Goal: Task Accomplishment & Management: Use online tool/utility

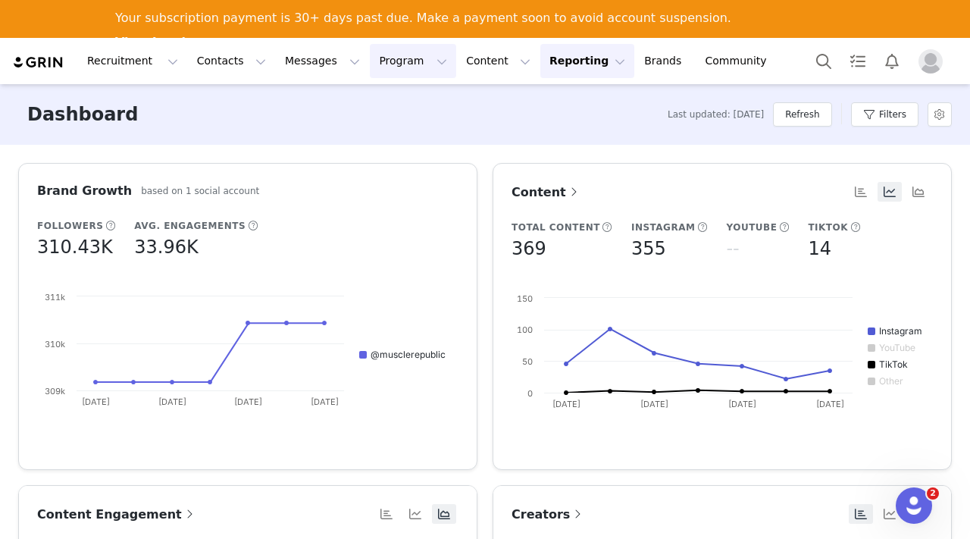
click at [376, 56] on button "Program Program" at bounding box center [413, 61] width 86 height 34
click at [391, 99] on p "Activations" at bounding box center [387, 105] width 58 height 16
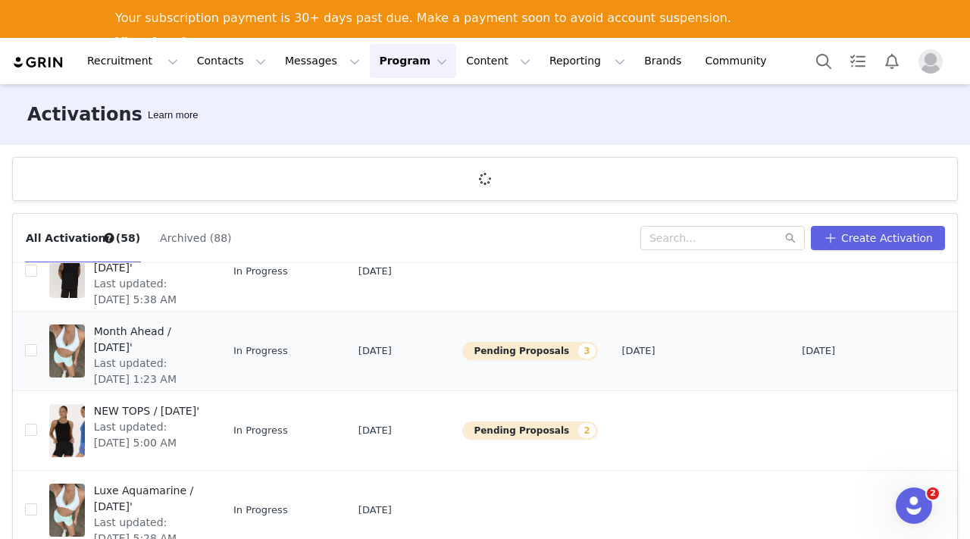
scroll to position [67, 0]
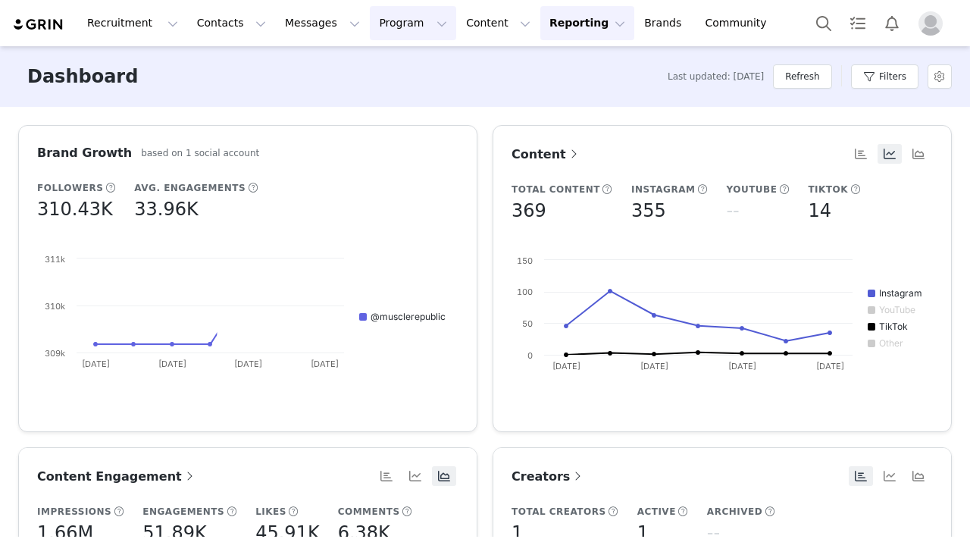
click at [377, 29] on button "Program Program" at bounding box center [413, 23] width 86 height 34
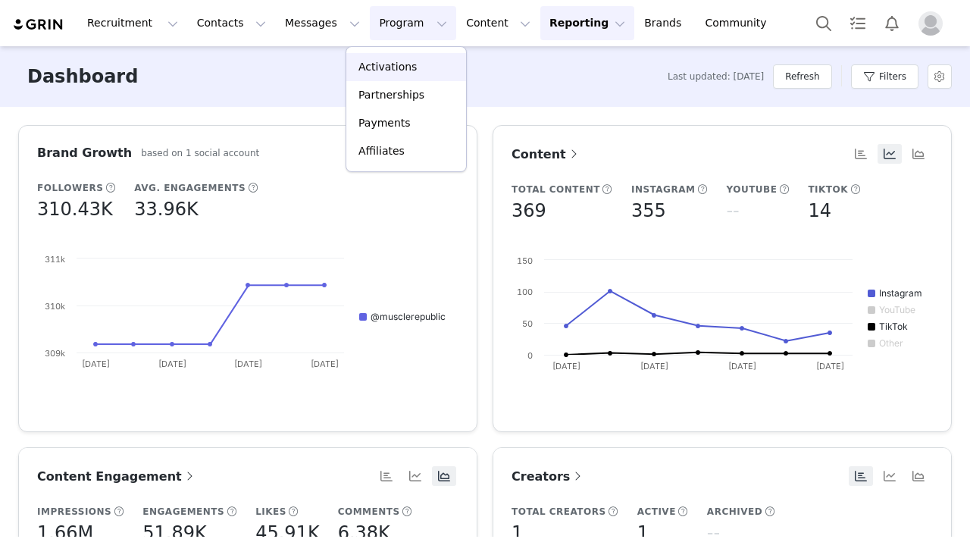
click at [377, 59] on p "Activations" at bounding box center [387, 67] width 58 height 16
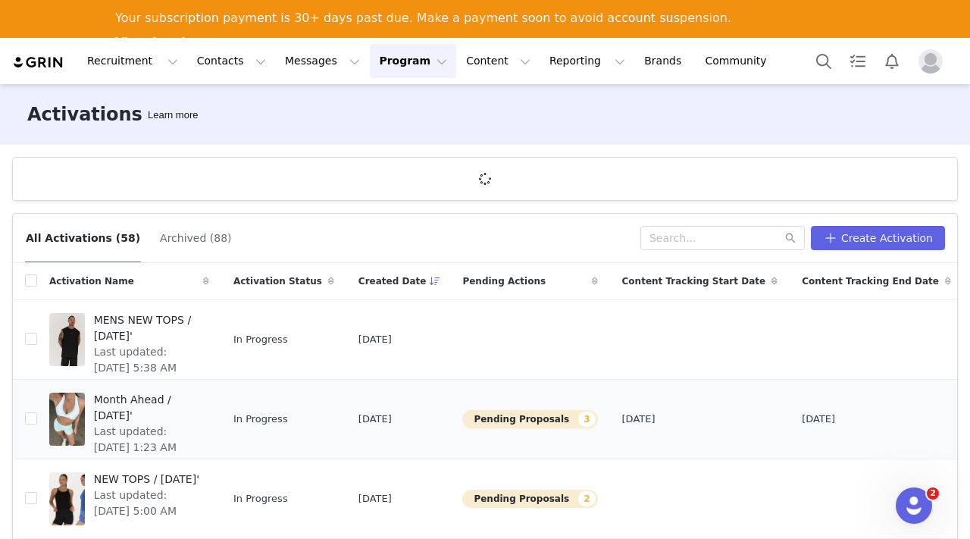
scroll to position [89, 0]
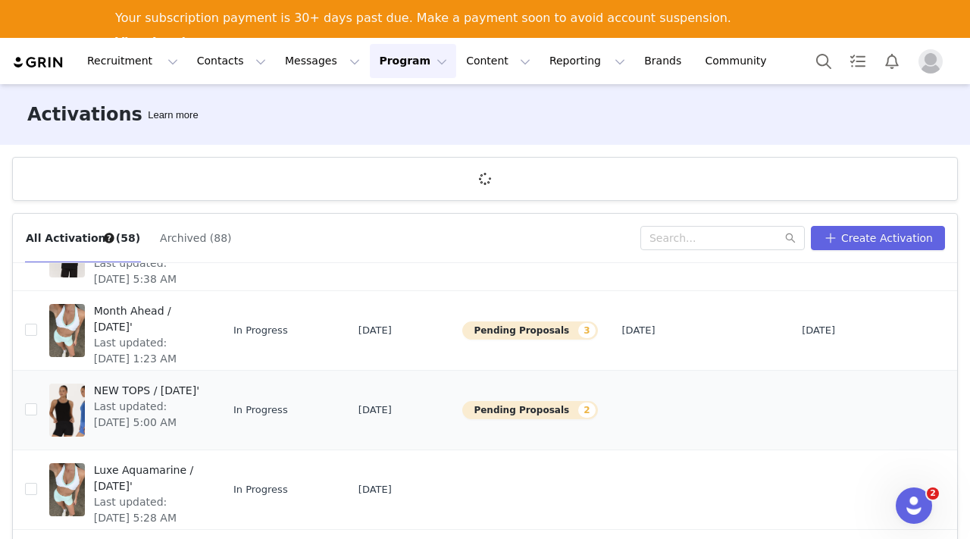
click at [117, 399] on span "NEW TOPS / [DATE]'" at bounding box center [147, 391] width 106 height 16
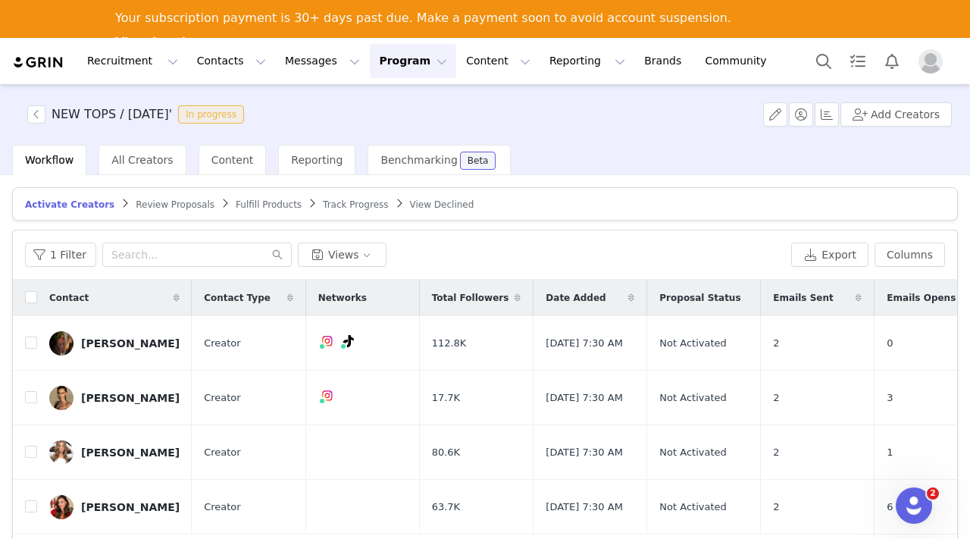
click at [167, 199] on span "Review Proposals" at bounding box center [175, 204] width 79 height 11
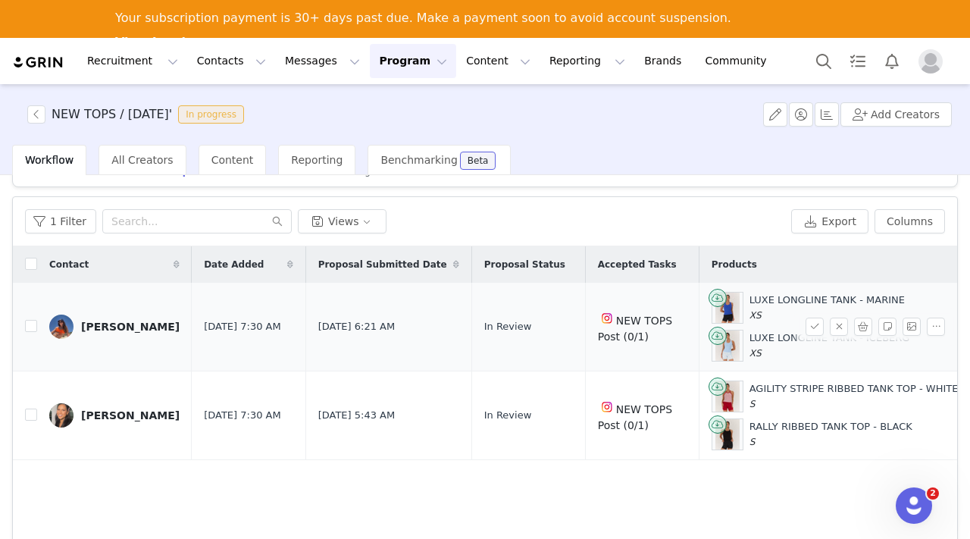
scroll to position [44, 0]
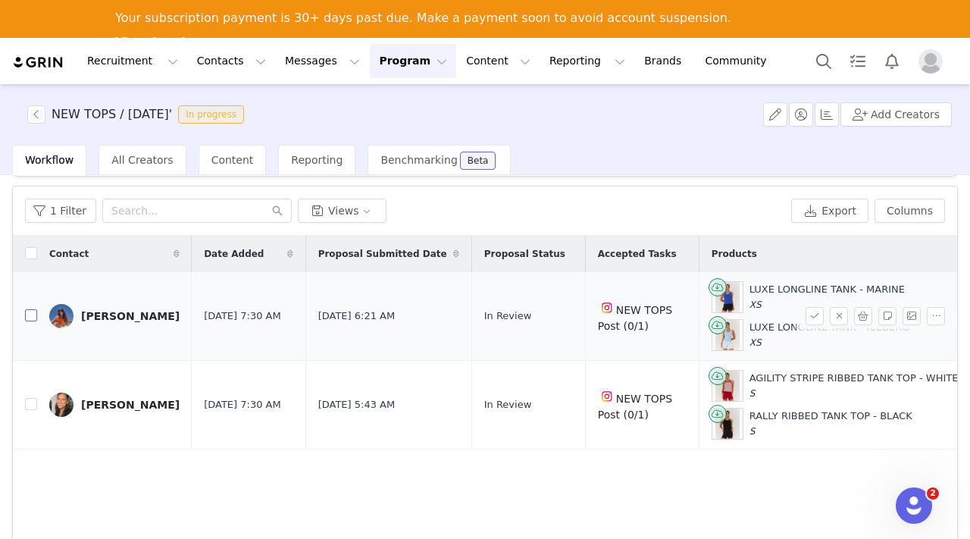
click at [32, 315] on input "checkbox" at bounding box center [31, 315] width 12 height 12
checkbox input "true"
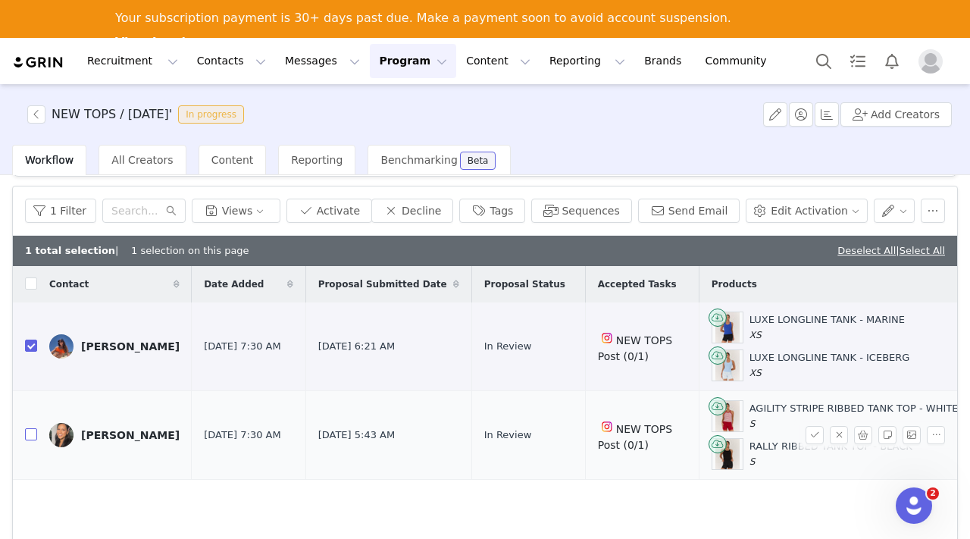
click at [26, 431] on input "checkbox" at bounding box center [31, 434] width 12 height 12
checkbox input "true"
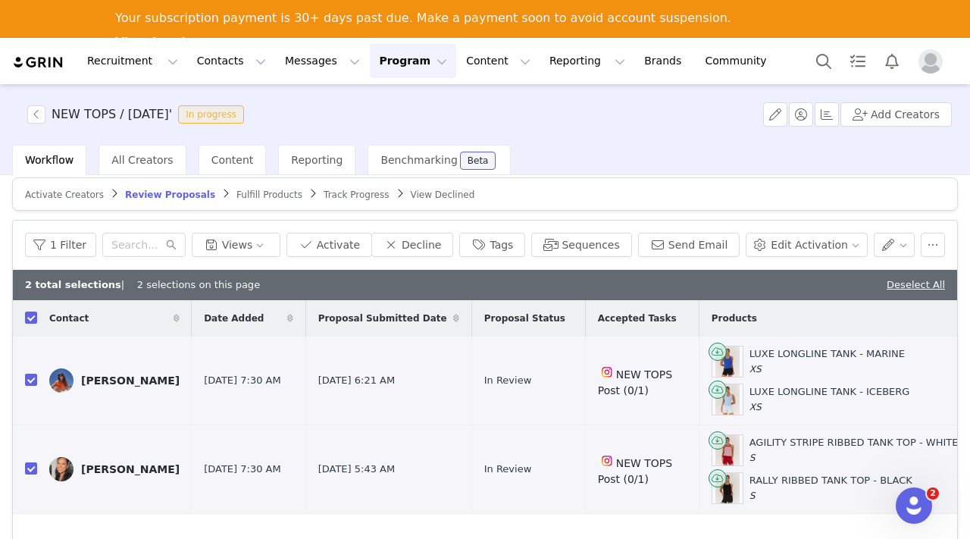
scroll to position [0, 0]
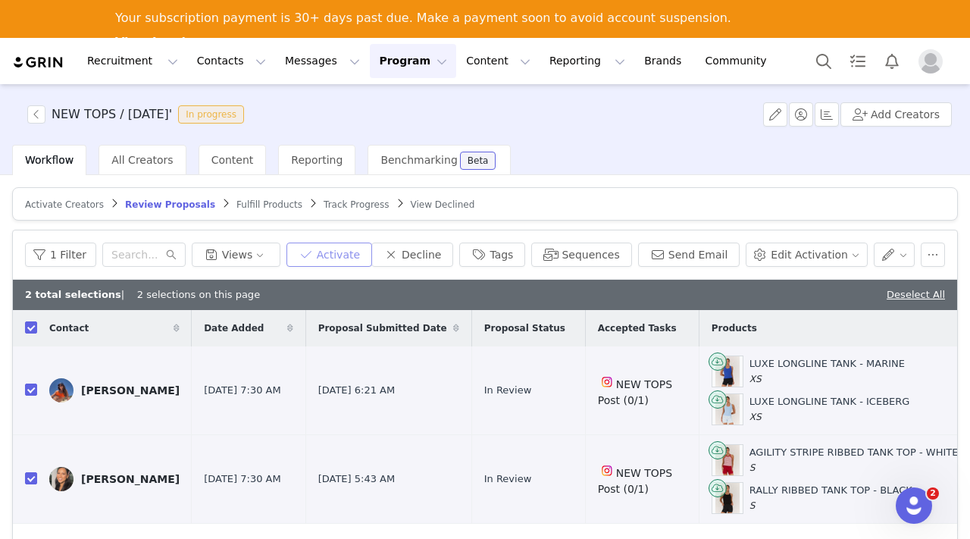
click at [336, 256] on button "Activate" at bounding box center [329, 255] width 86 height 24
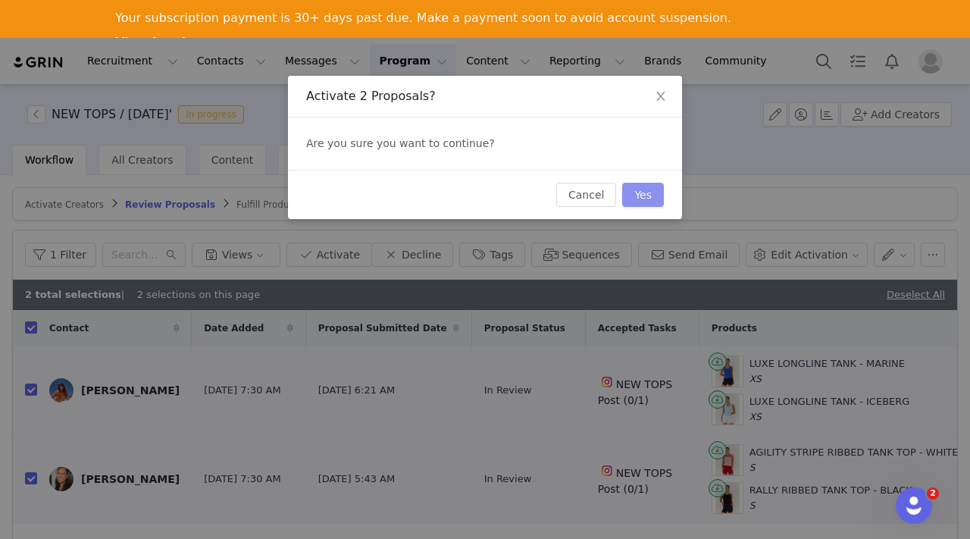
click at [634, 198] on button "Yes" at bounding box center [643, 195] width 42 height 24
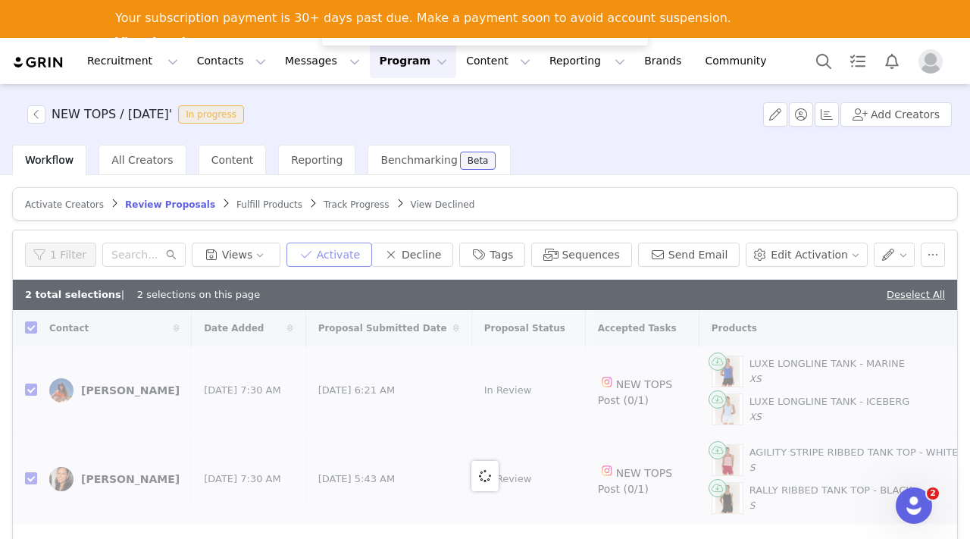
checkbox input "false"
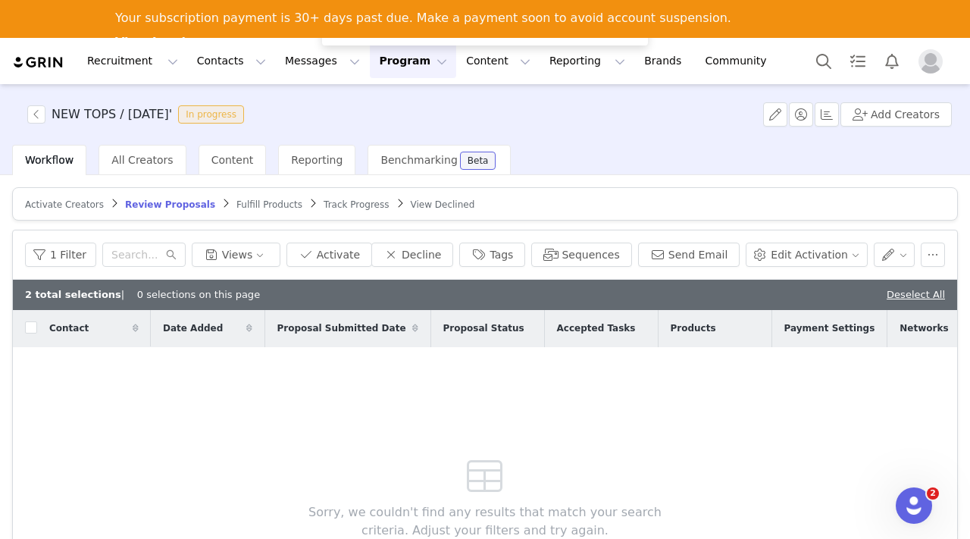
click at [254, 205] on span "Fulfill Products" at bounding box center [269, 204] width 66 height 11
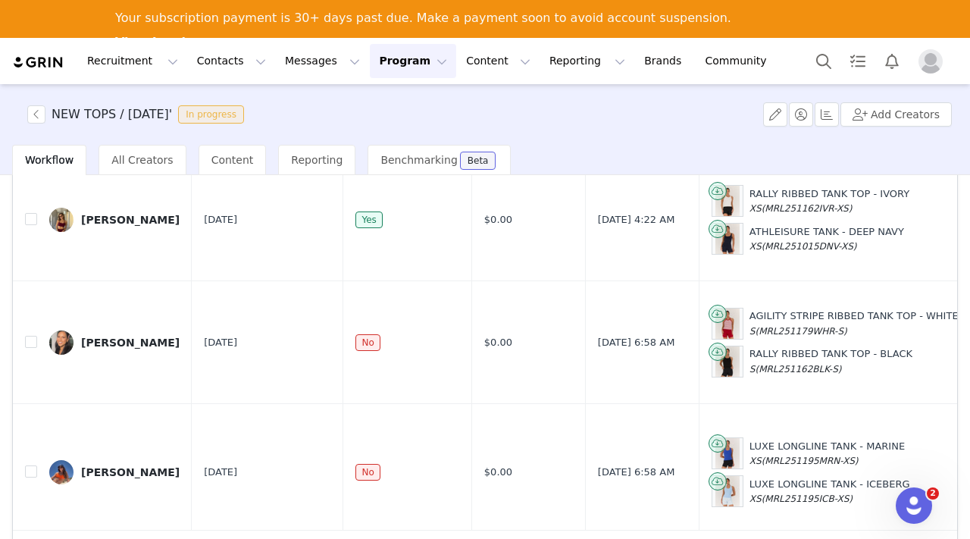
scroll to position [121, 0]
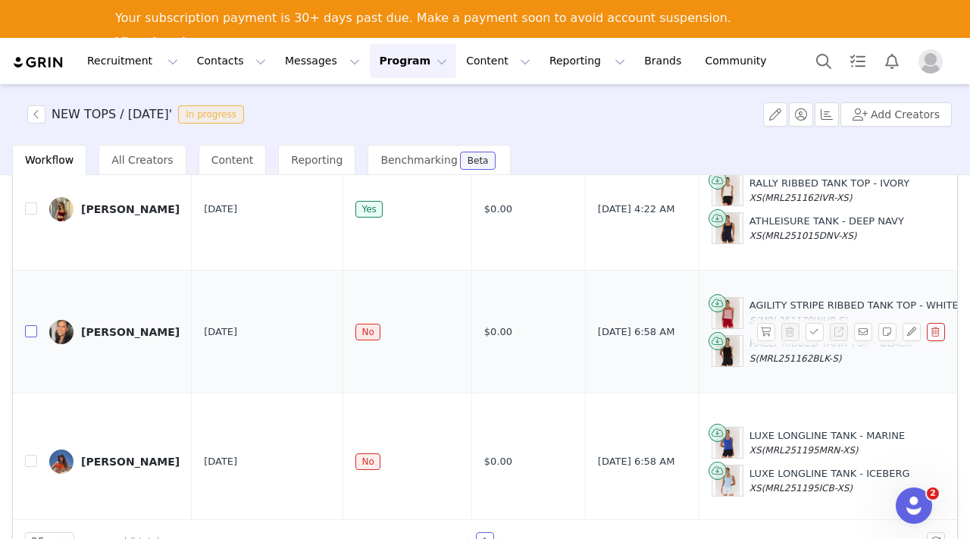
click at [32, 325] on input "checkbox" at bounding box center [31, 331] width 12 height 12
checkbox input "true"
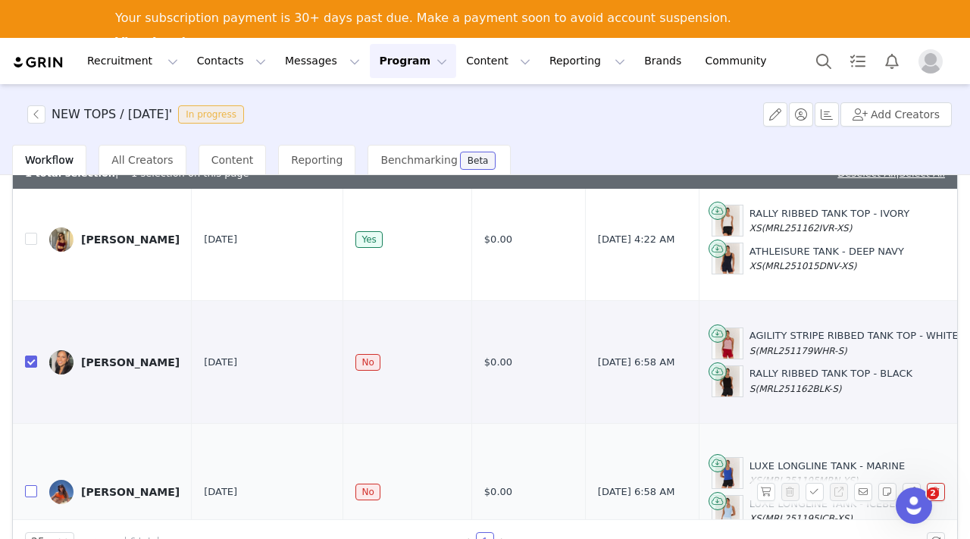
click at [30, 485] on input "checkbox" at bounding box center [31, 491] width 12 height 12
checkbox input "true"
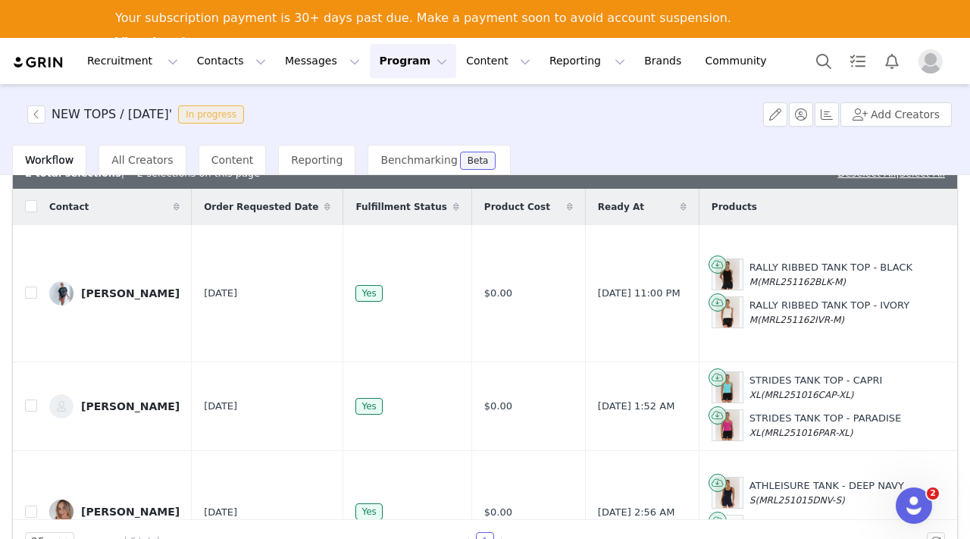
scroll to position [0, 0]
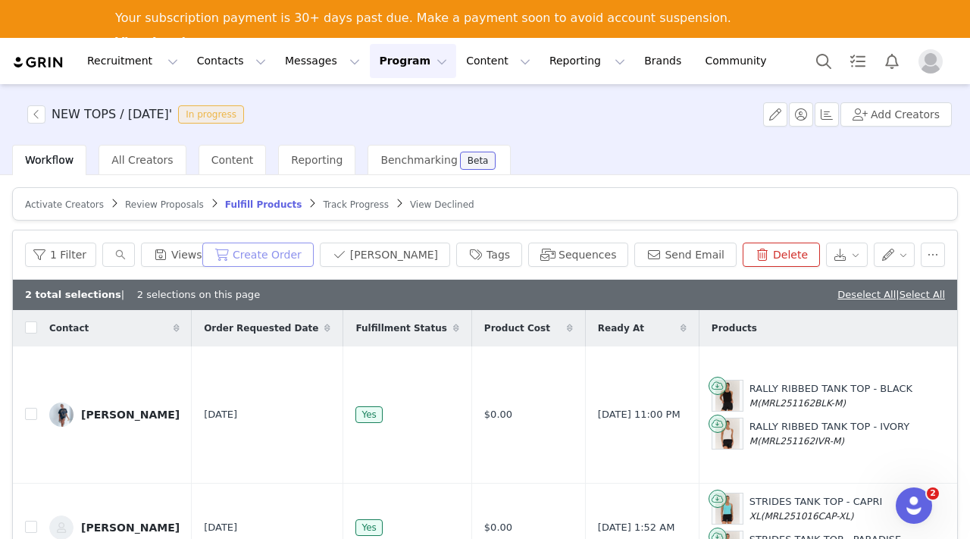
click at [294, 246] on button "Create Order" at bounding box center [257, 255] width 111 height 24
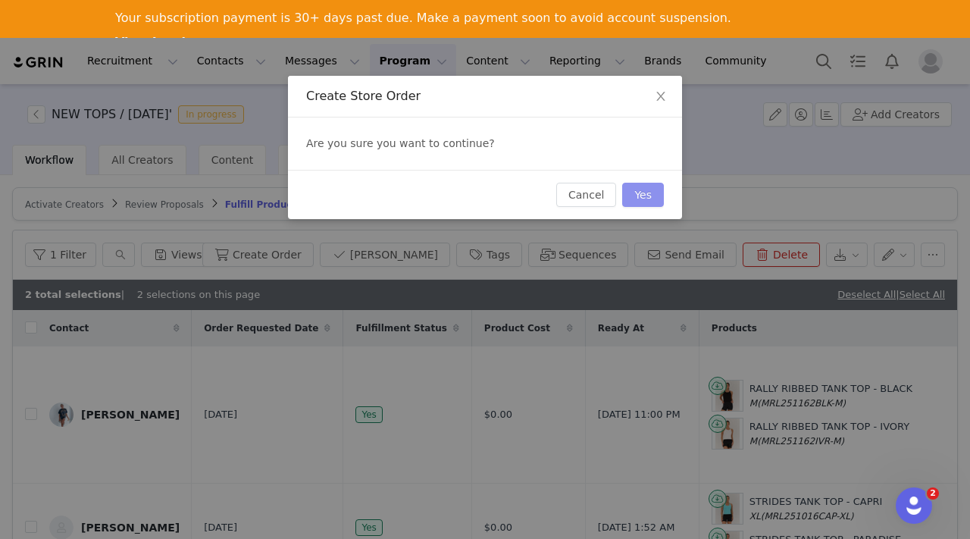
click at [650, 188] on button "Yes" at bounding box center [643, 195] width 42 height 24
